Goal: Task Accomplishment & Management: Complete application form

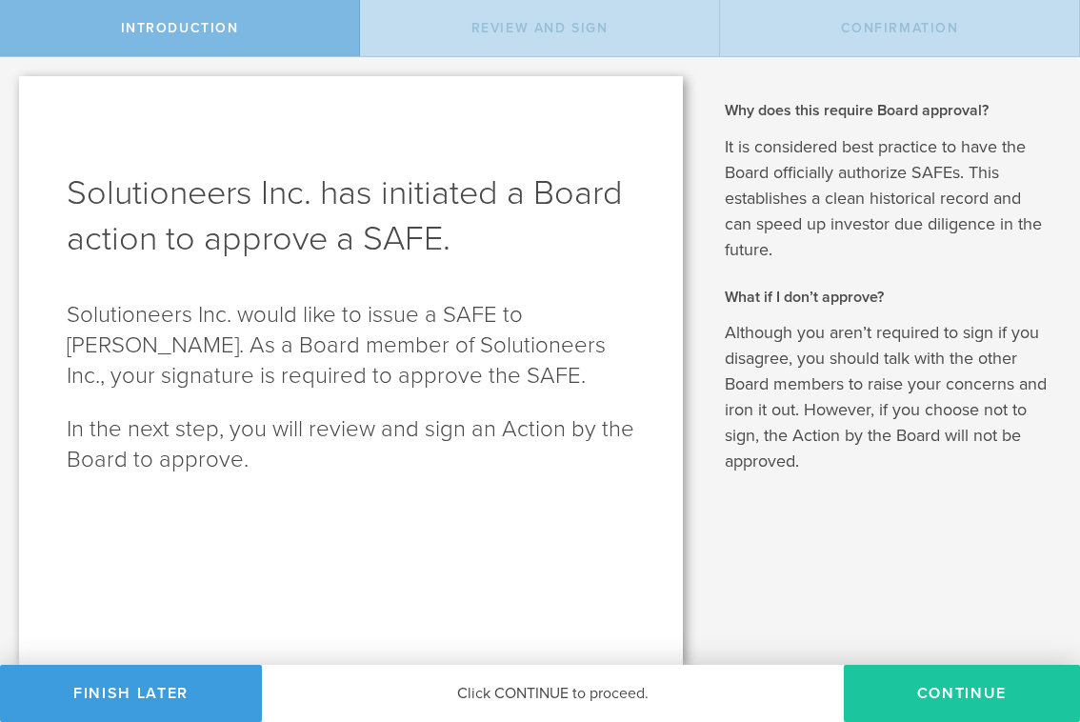
click at [1008, 700] on button "Continue" at bounding box center [962, 693] width 236 height 57
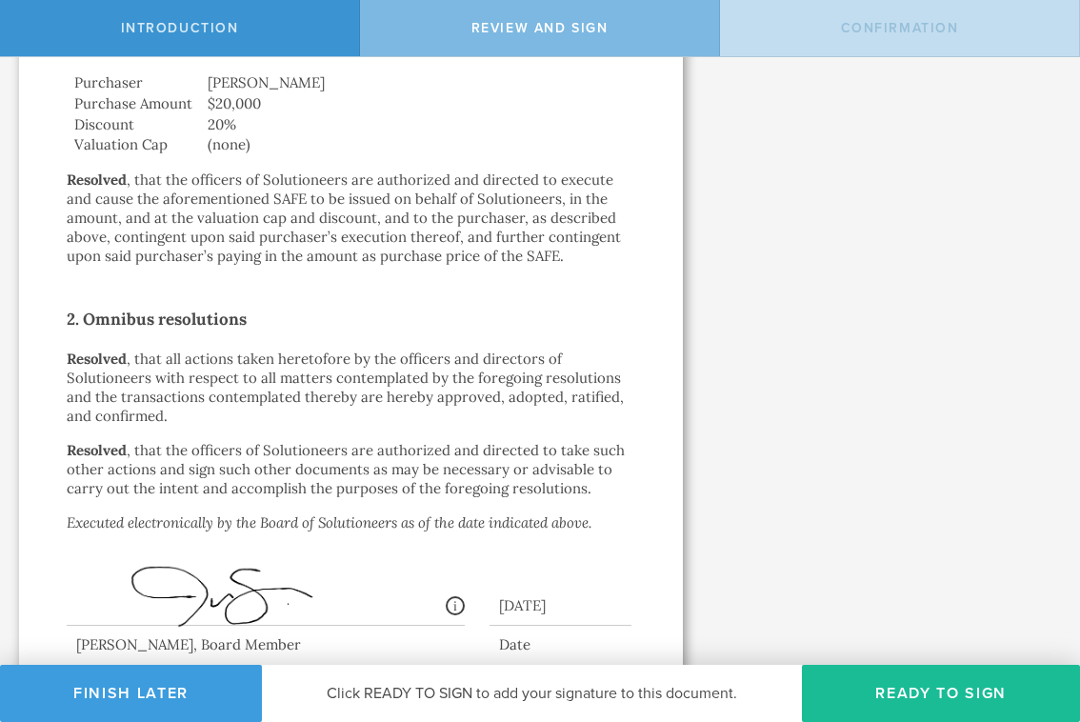
scroll to position [593, 0]
click at [956, 696] on button "Ready to Sign" at bounding box center [941, 693] width 278 height 57
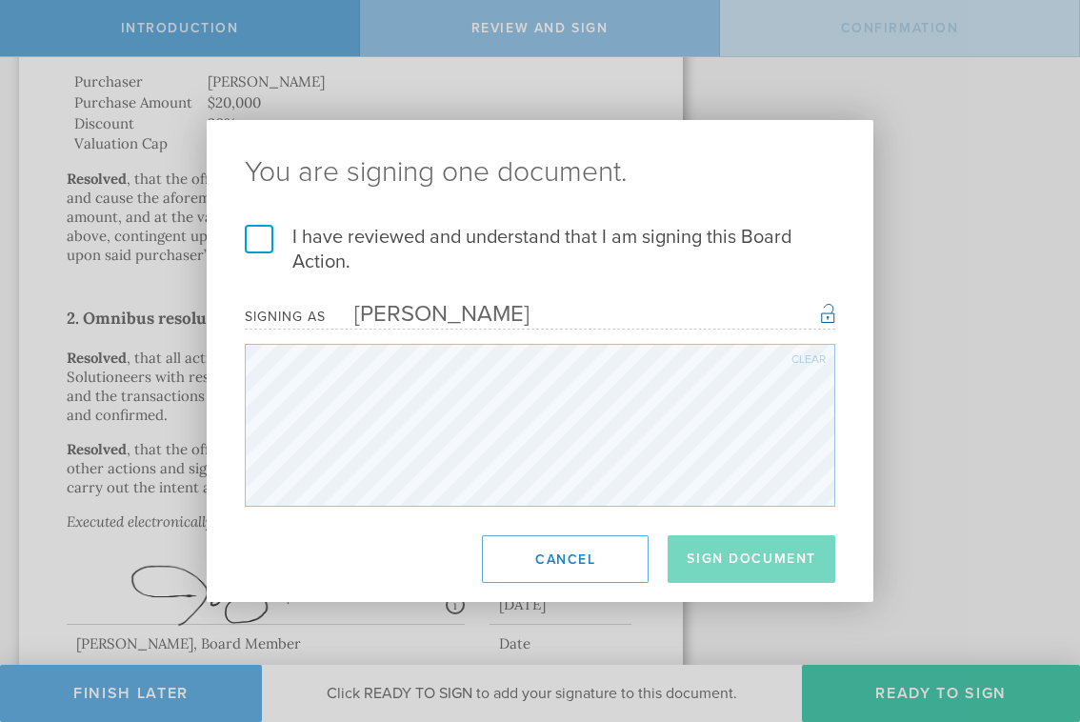
click at [253, 245] on label "I have reviewed and understand that I am signing this Board Action." at bounding box center [540, 250] width 590 height 50
click at [0, 0] on input "I have reviewed and understand that I am signing this Board Action." at bounding box center [0, 0] width 0 height 0
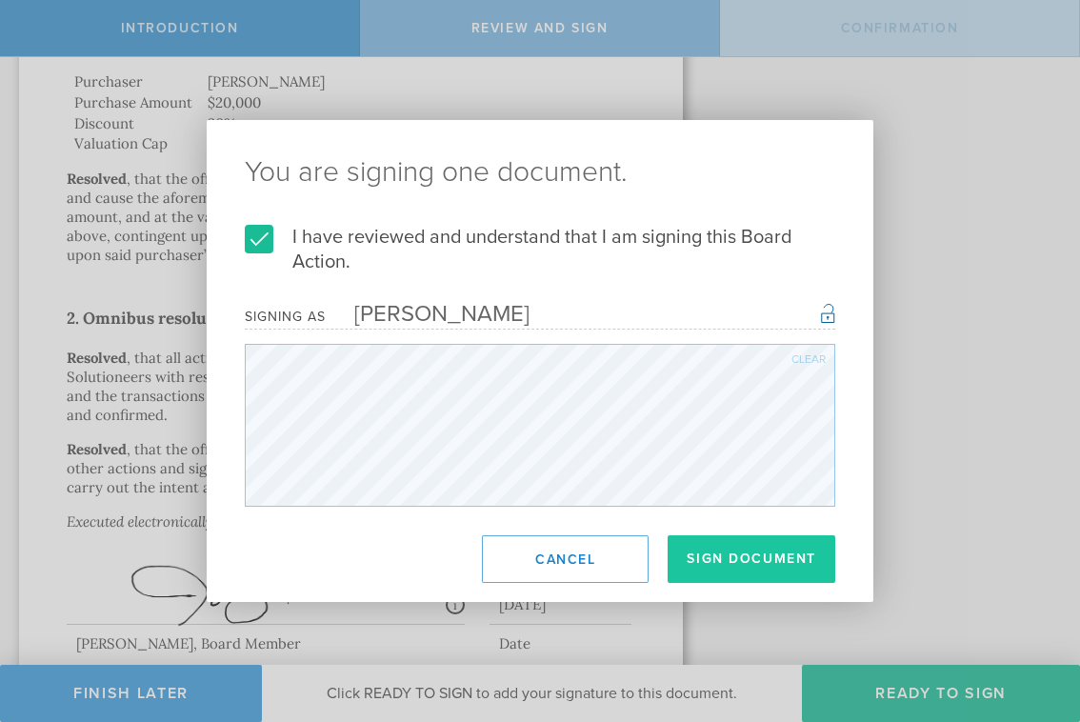
click at [754, 554] on button "Sign Document" at bounding box center [752, 559] width 168 height 48
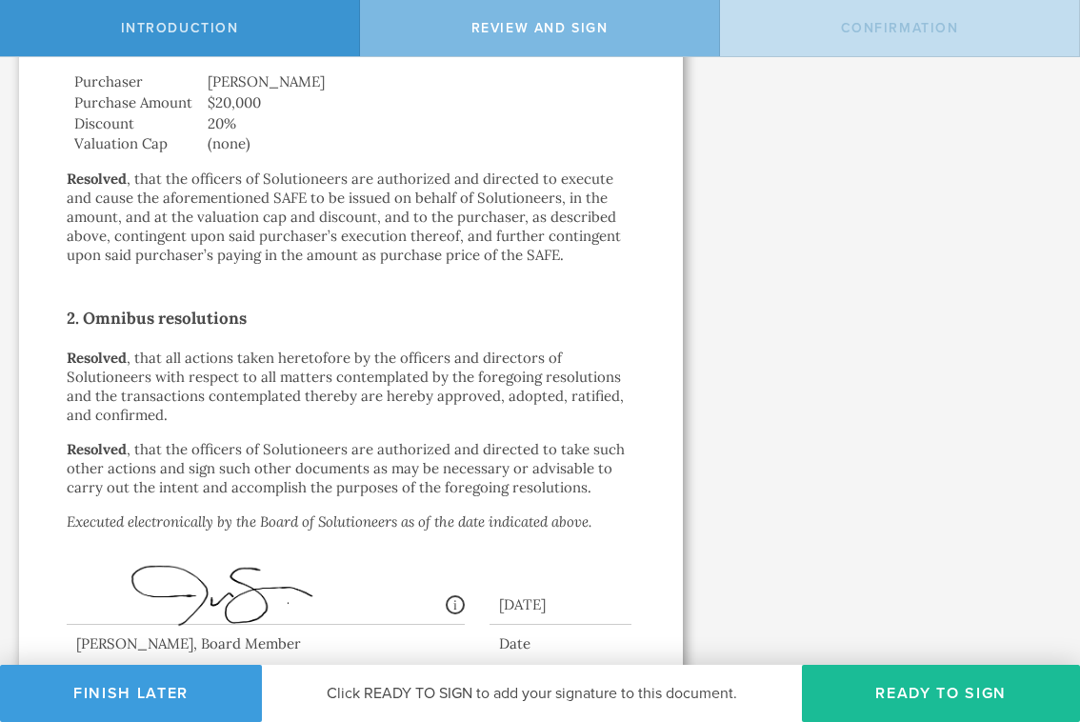
scroll to position [0, 0]
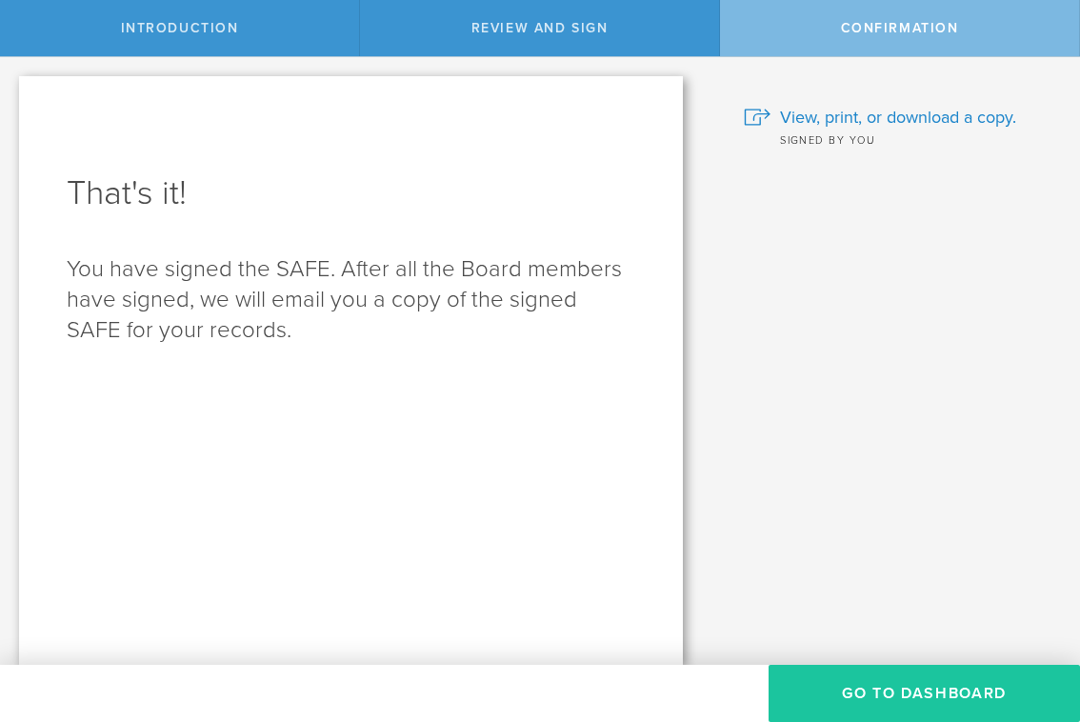
click at [971, 695] on button "Go to Dashboard" at bounding box center [923, 693] width 311 height 57
